Goal: Transaction & Acquisition: Purchase product/service

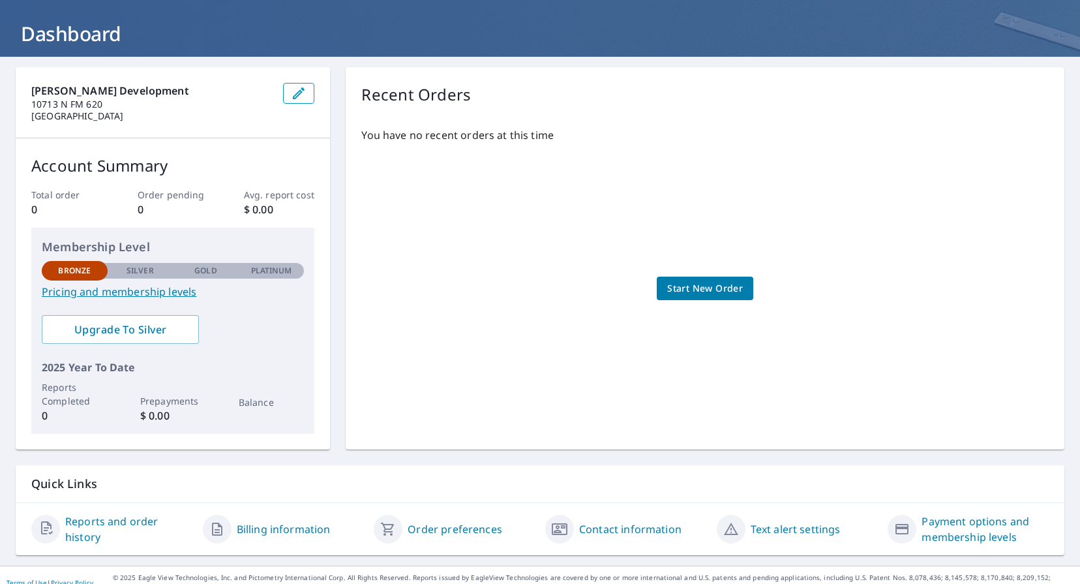
scroll to position [58, 0]
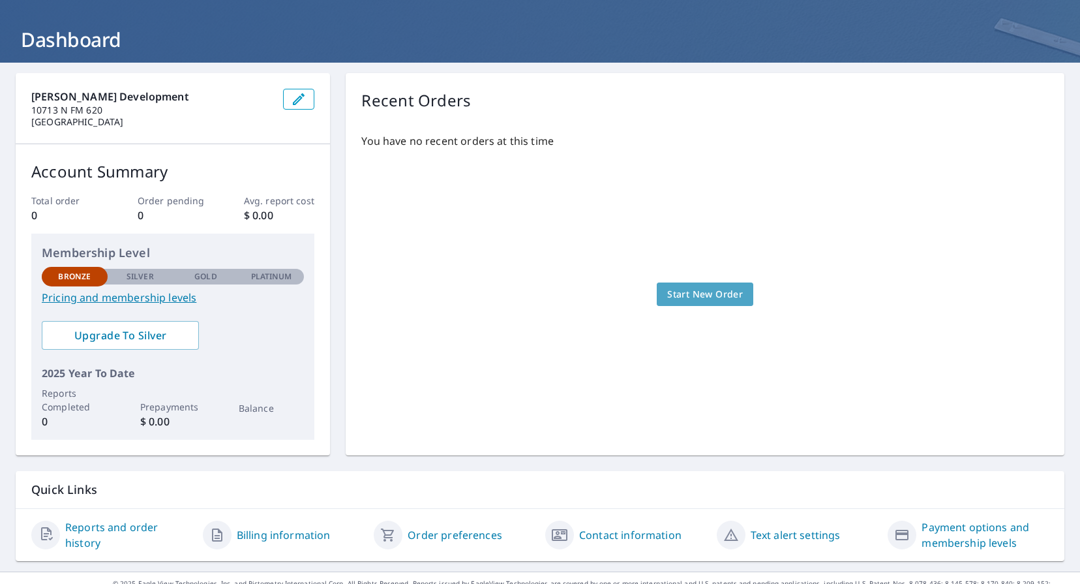
click at [695, 291] on span "Start New Order" at bounding box center [705, 294] width 76 height 16
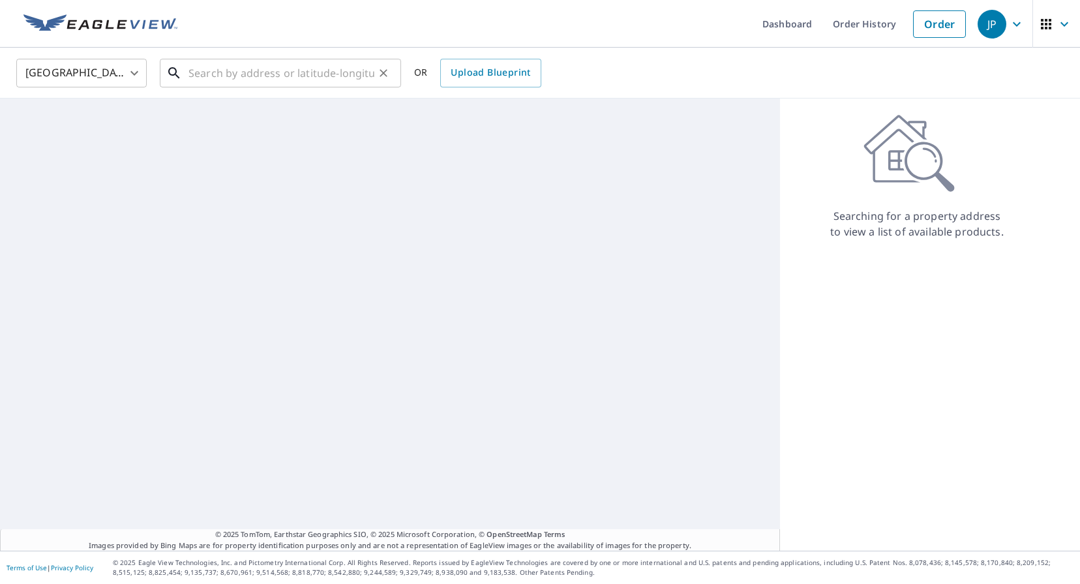
click at [241, 78] on input "text" at bounding box center [282, 73] width 186 height 37
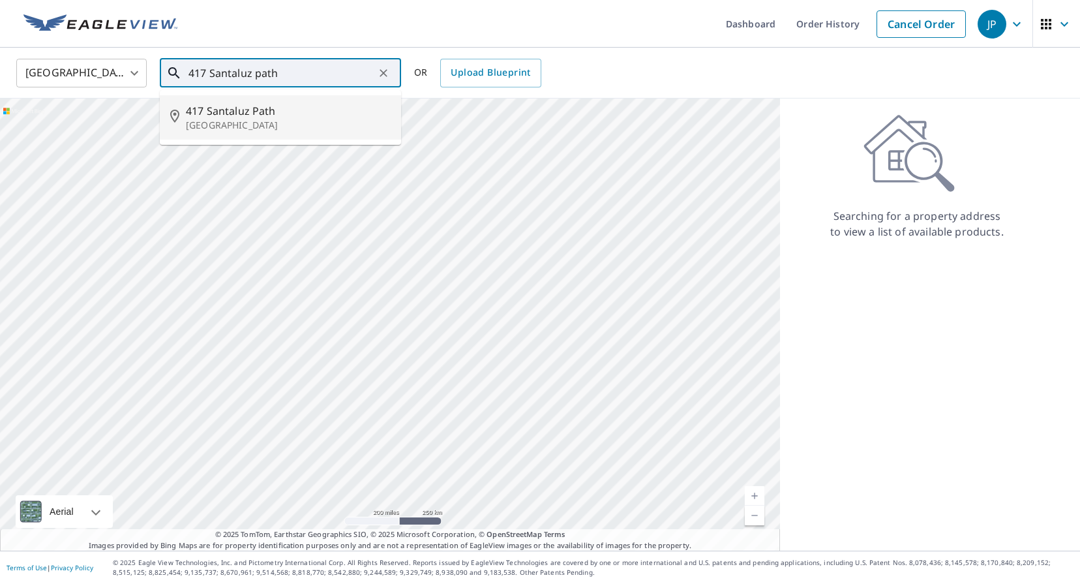
click at [221, 115] on span "417 Santaluz Path" at bounding box center [288, 111] width 205 height 16
type input "[STREET_ADDRESS]"
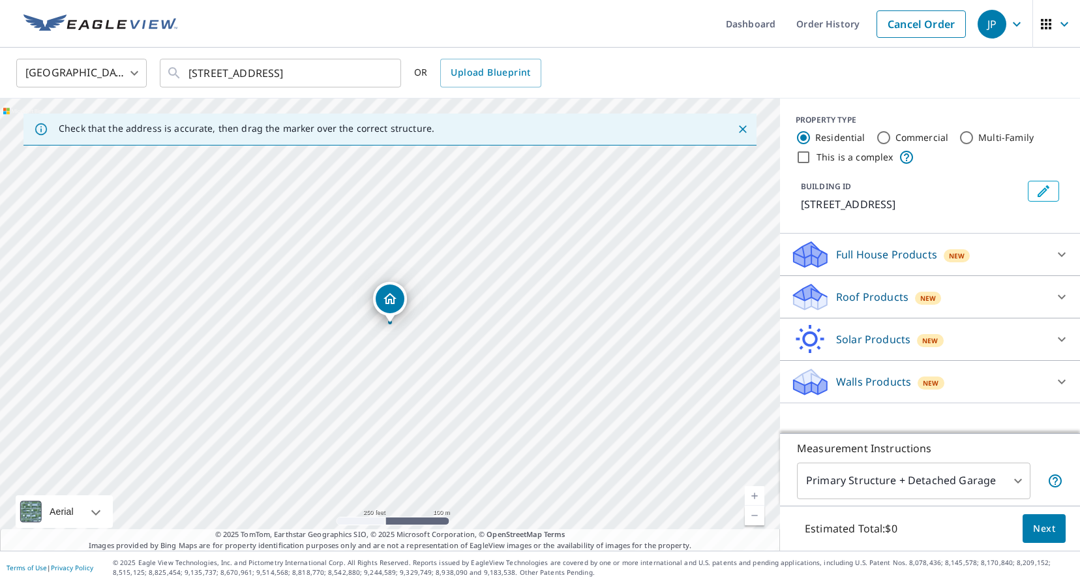
click at [1062, 295] on icon at bounding box center [1062, 297] width 16 height 16
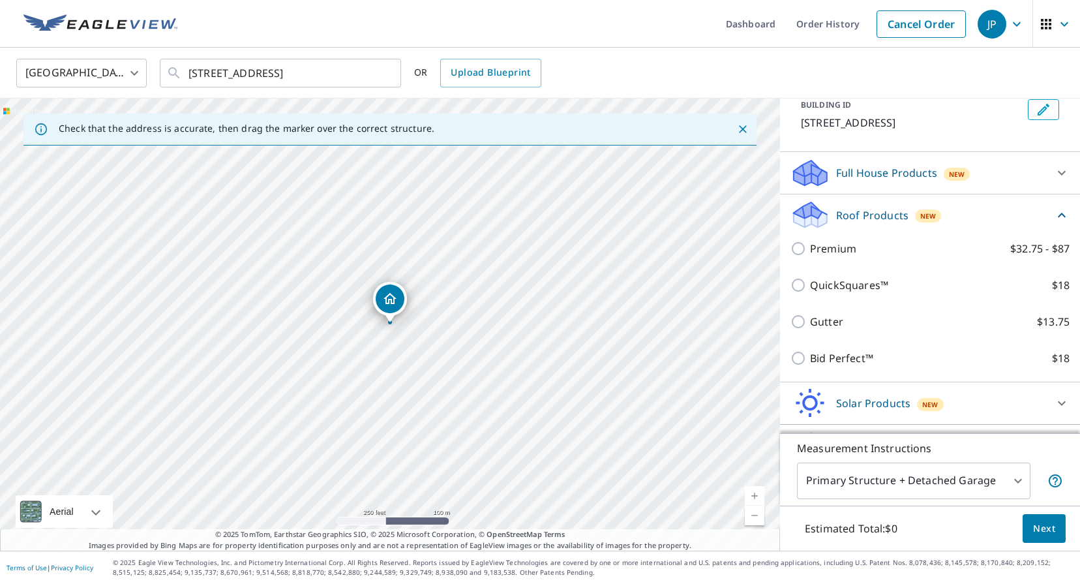
scroll to position [85, 0]
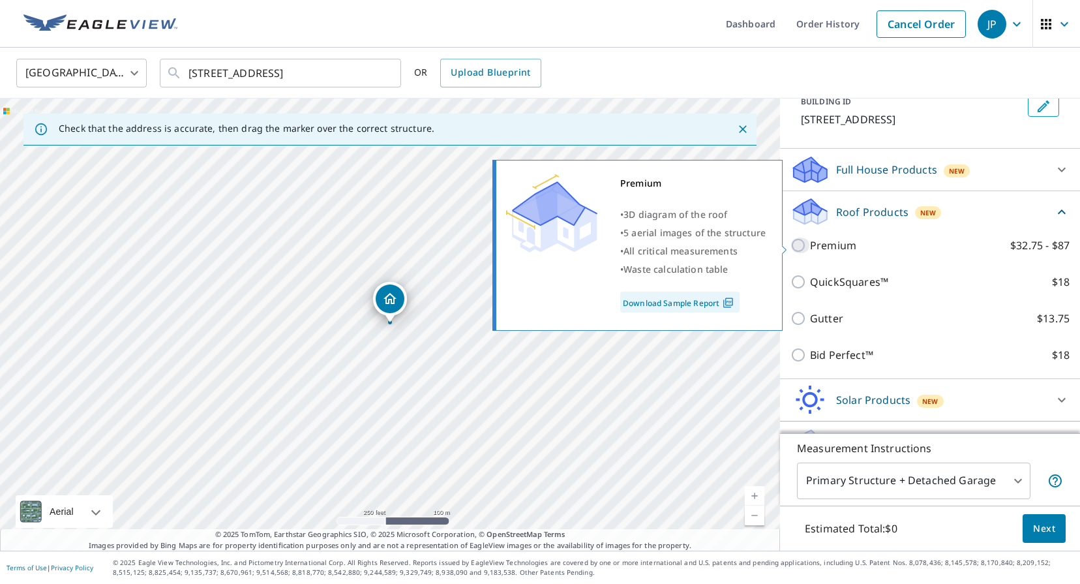
click at [800, 244] on input "Premium $32.75 - $87" at bounding box center [801, 245] width 20 height 16
checkbox input "true"
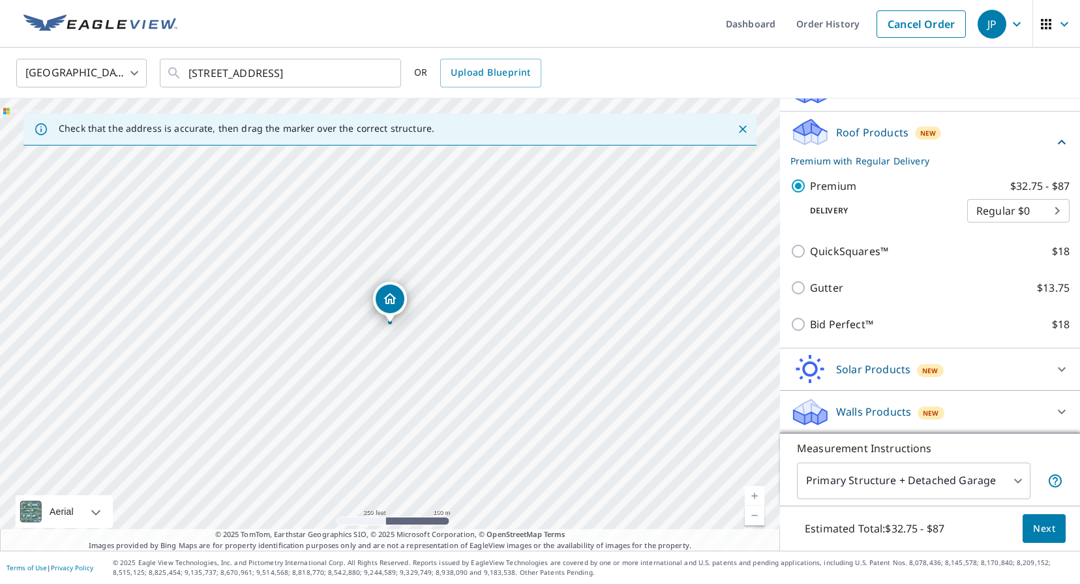
scroll to position [0, 0]
click at [1048, 527] on span "Next" at bounding box center [1044, 529] width 22 height 16
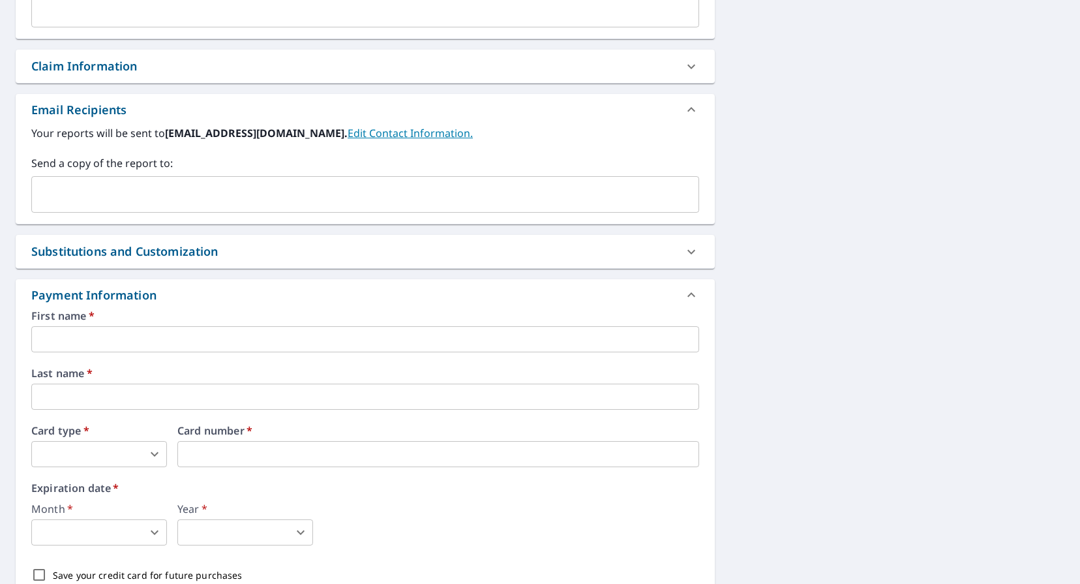
scroll to position [468, 0]
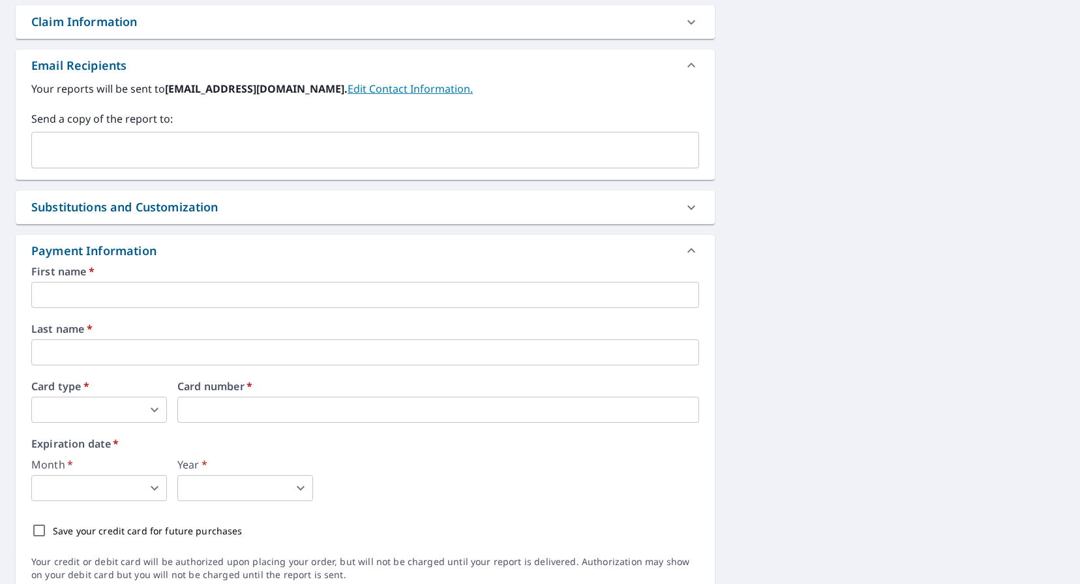
click at [75, 298] on input "text" at bounding box center [365, 295] width 668 height 26
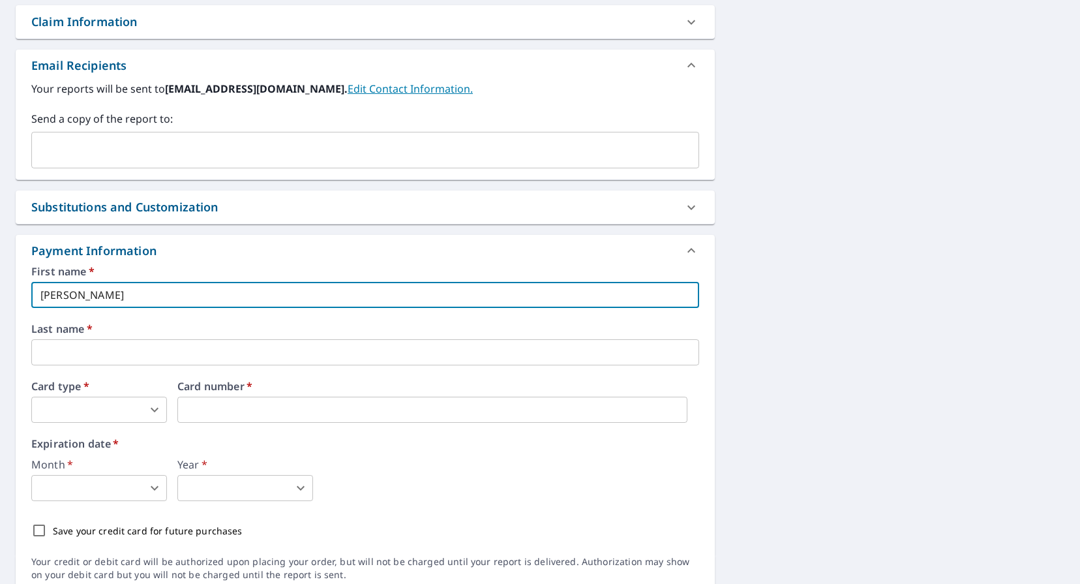
type input "[PERSON_NAME]"
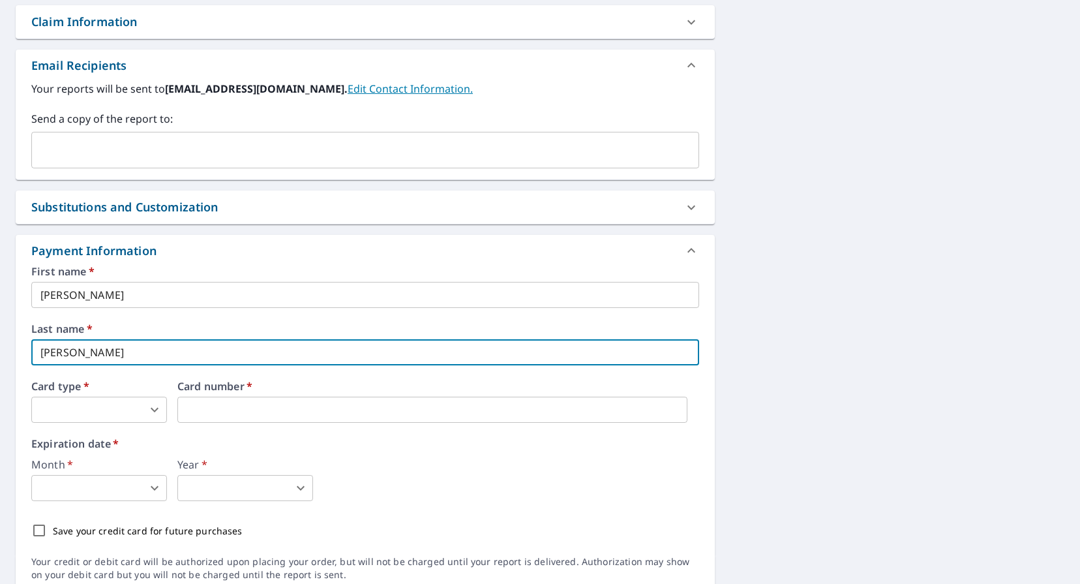
type input "[PERSON_NAME]"
click at [157, 407] on body "JP JP Dashboard Order History Cancel Order JP Dashboard / Finalize Order Finali…" at bounding box center [540, 292] width 1080 height 584
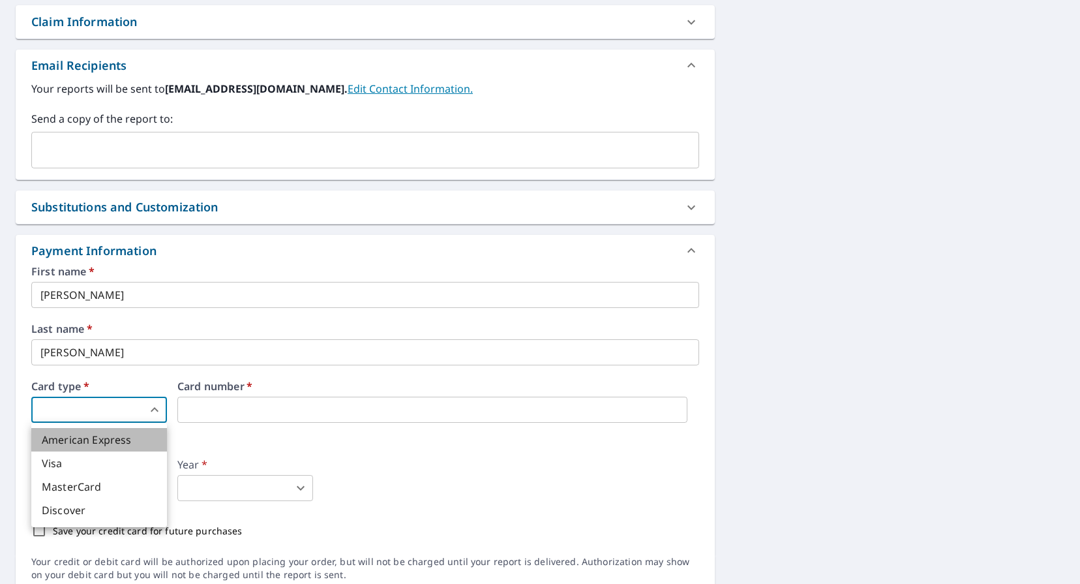
click at [104, 440] on li "American Express" at bounding box center [99, 439] width 136 height 23
type input "1"
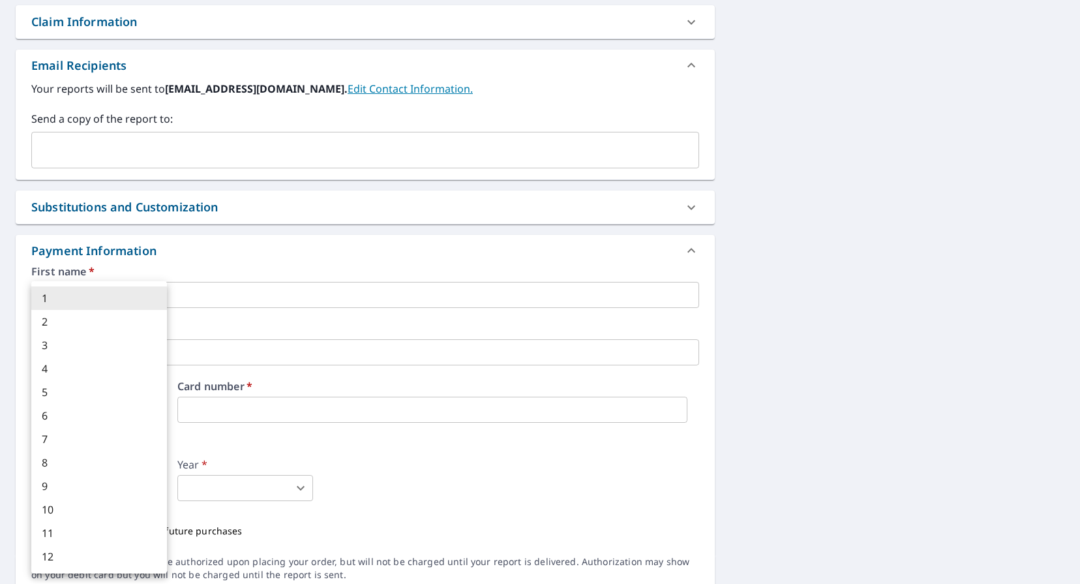
click at [157, 482] on body "JP JP Dashboard Order History Cancel Order JP Dashboard / Finalize Order Finali…" at bounding box center [540, 292] width 1080 height 584
click at [54, 324] on li "2" at bounding box center [99, 321] width 136 height 23
type input "2"
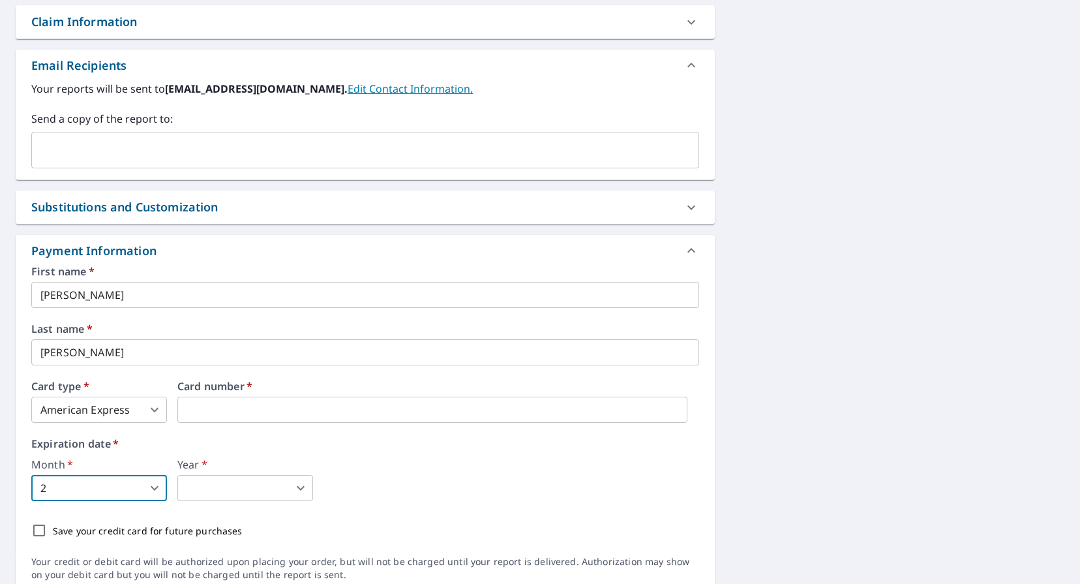
click at [237, 488] on body "JP JP Dashboard Order History Cancel Order JP Dashboard / Finalize Order Finali…" at bounding box center [540, 292] width 1080 height 584
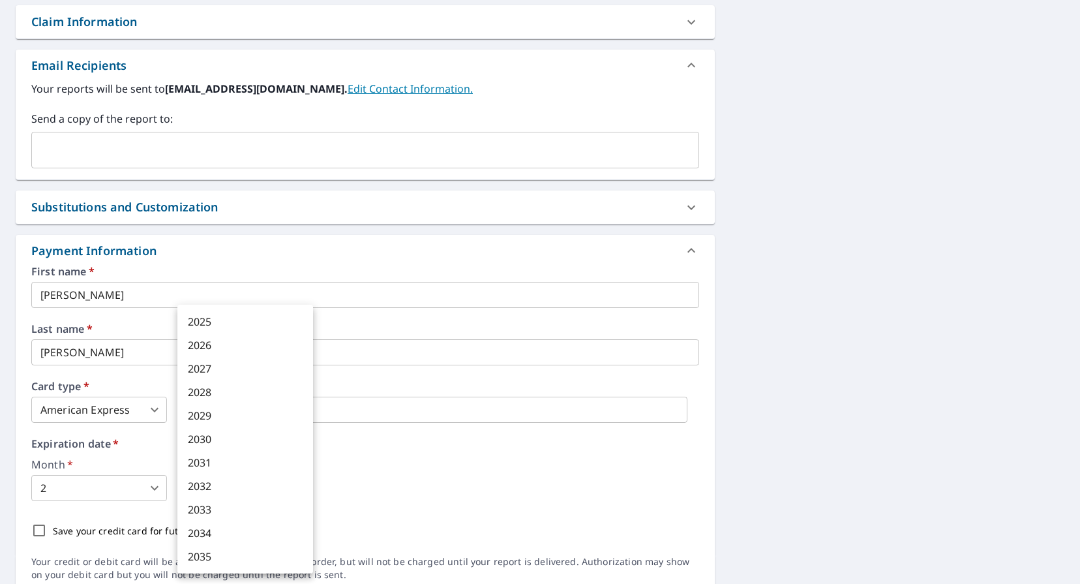
click at [216, 361] on li "2027" at bounding box center [245, 368] width 136 height 23
type input "2027"
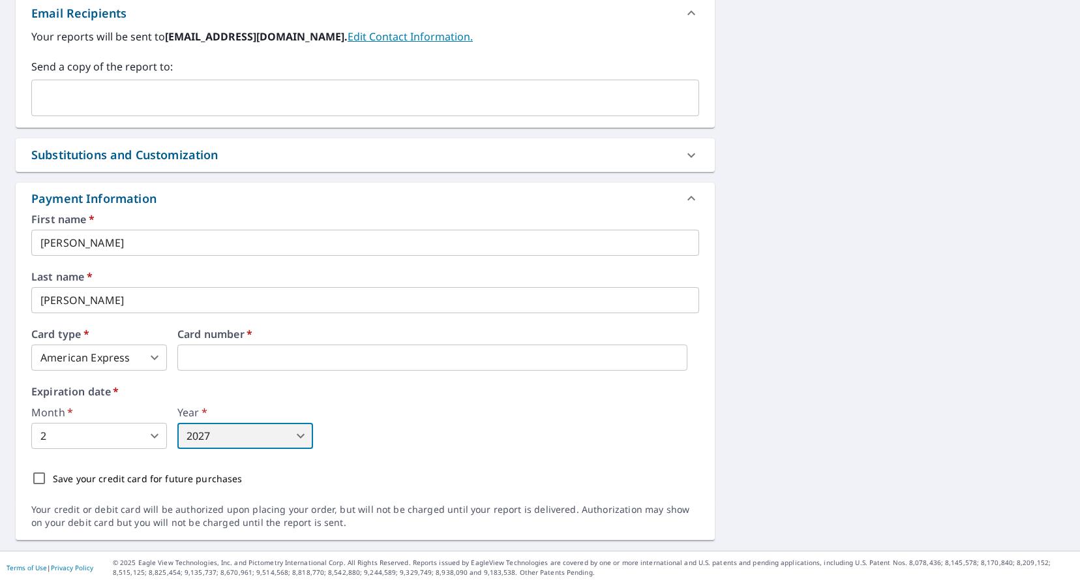
scroll to position [521, 0]
click at [40, 474] on input "Save your credit card for future purchases" at bounding box center [38, 478] width 27 height 27
checkbox input "true"
click at [326, 410] on div "Month   * 2 2 ​ Year   * 2027 2027 ​" at bounding box center [365, 428] width 668 height 42
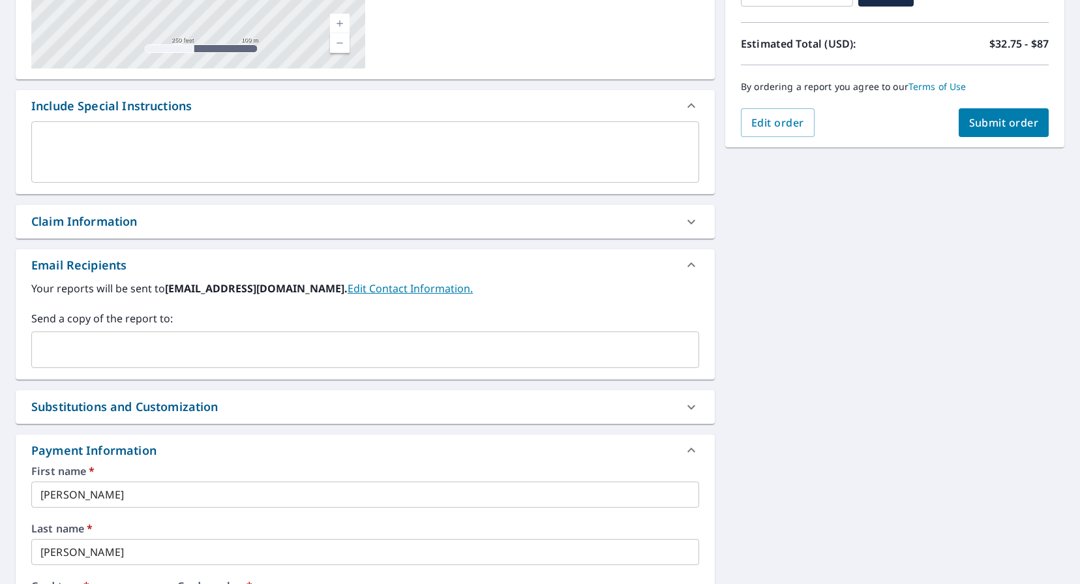
scroll to position [261, 0]
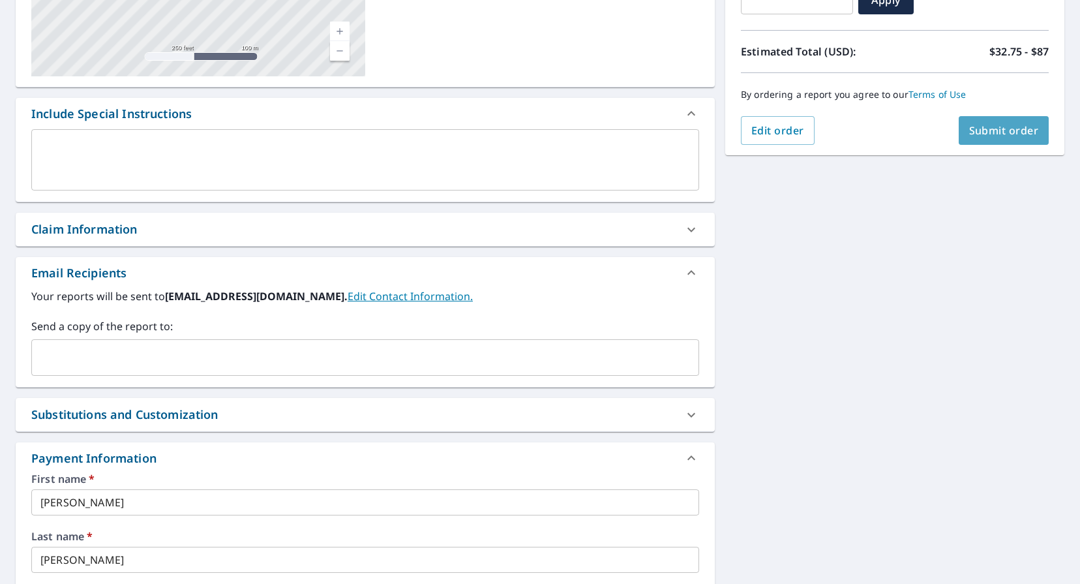
click at [1007, 126] on span "Submit order" at bounding box center [1004, 130] width 70 height 14
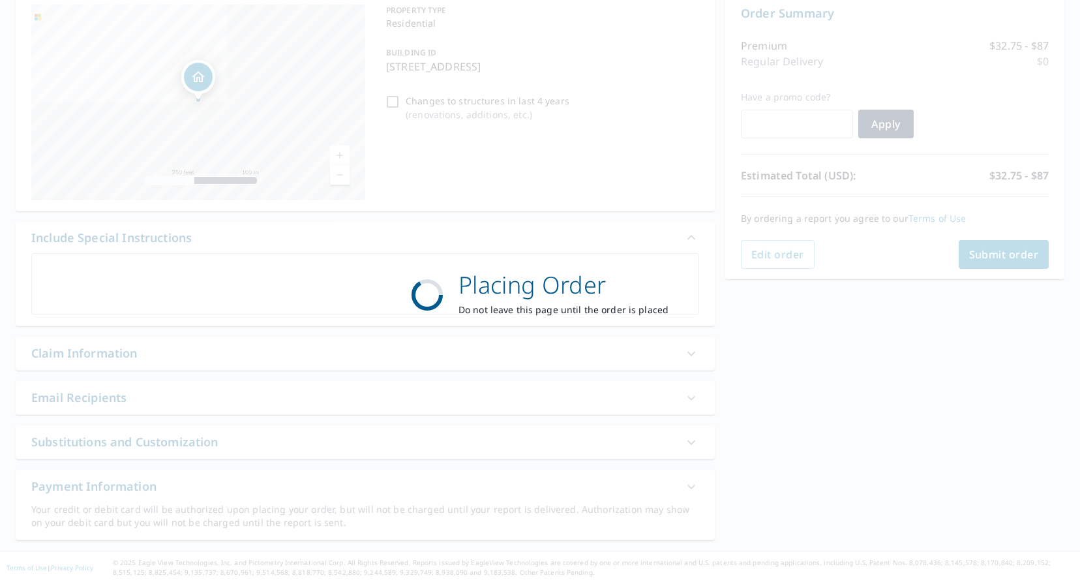
scroll to position [137, 0]
